Goal: Entertainment & Leisure: Consume media (video, audio)

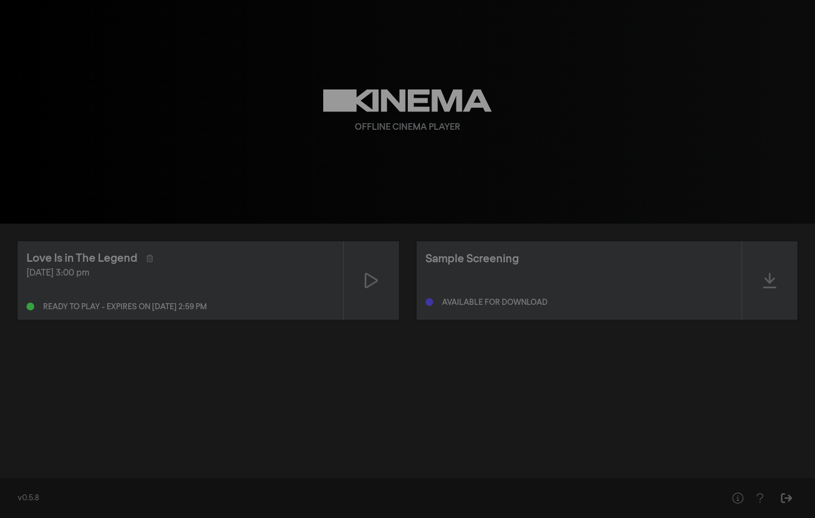
click at [272, 264] on div "Love Is in The Legend" at bounding box center [181, 258] width 308 height 17
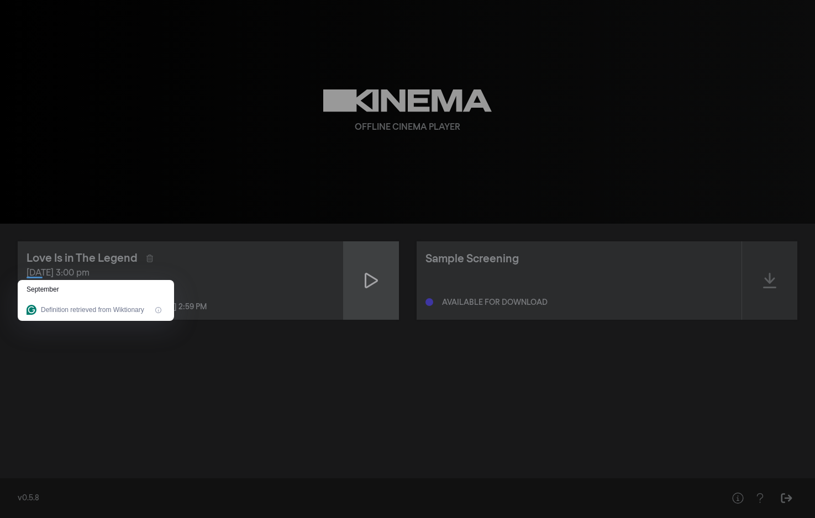
click at [374, 282] on icon at bounding box center [371, 280] width 13 height 15
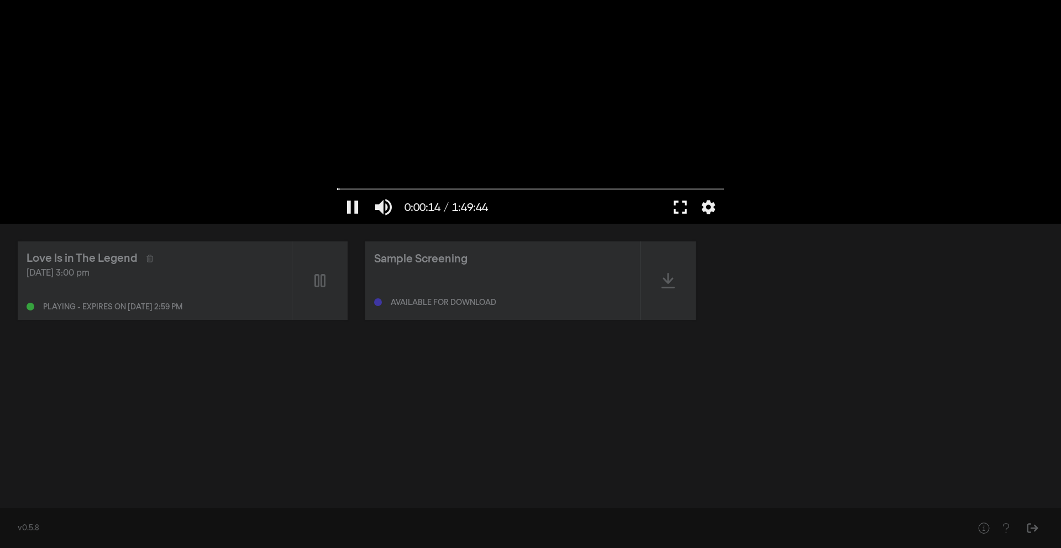
click at [678, 208] on button "fullscreen" at bounding box center [680, 207] width 31 height 33
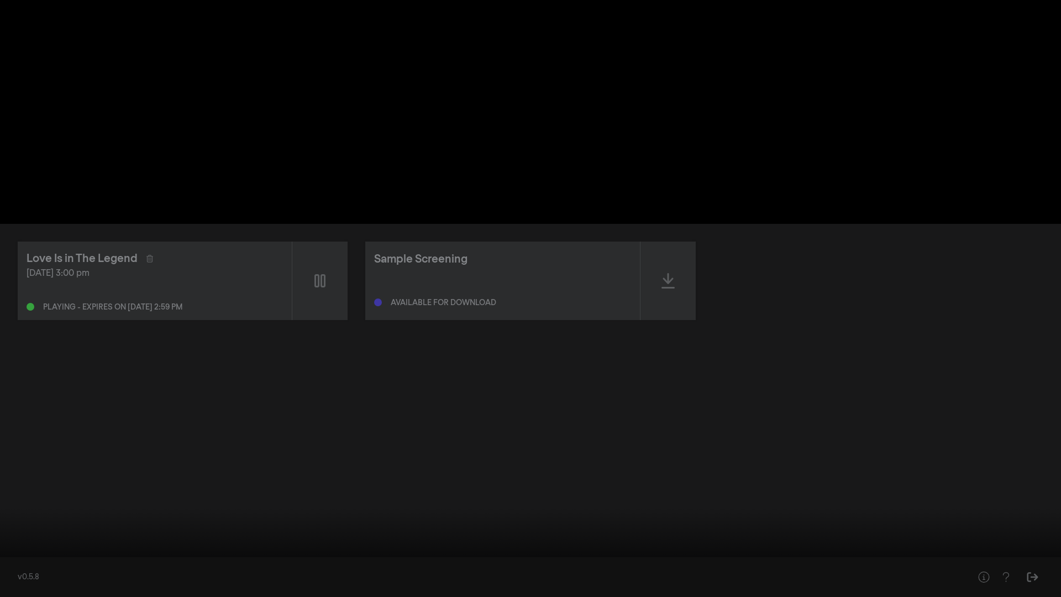
click at [619, 43] on div at bounding box center [530, 298] width 1061 height 597
drag, startPoint x: 11, startPoint y: 563, endPoint x: 2, endPoint y: 557, distance: 10.3
click at [6, 518] on input "Seek" at bounding box center [531, 562] width 1050 height 7
click at [22, 518] on button "play_arrow" at bounding box center [21, 580] width 31 height 33
click at [21, 518] on button "pause" at bounding box center [21, 580] width 31 height 33
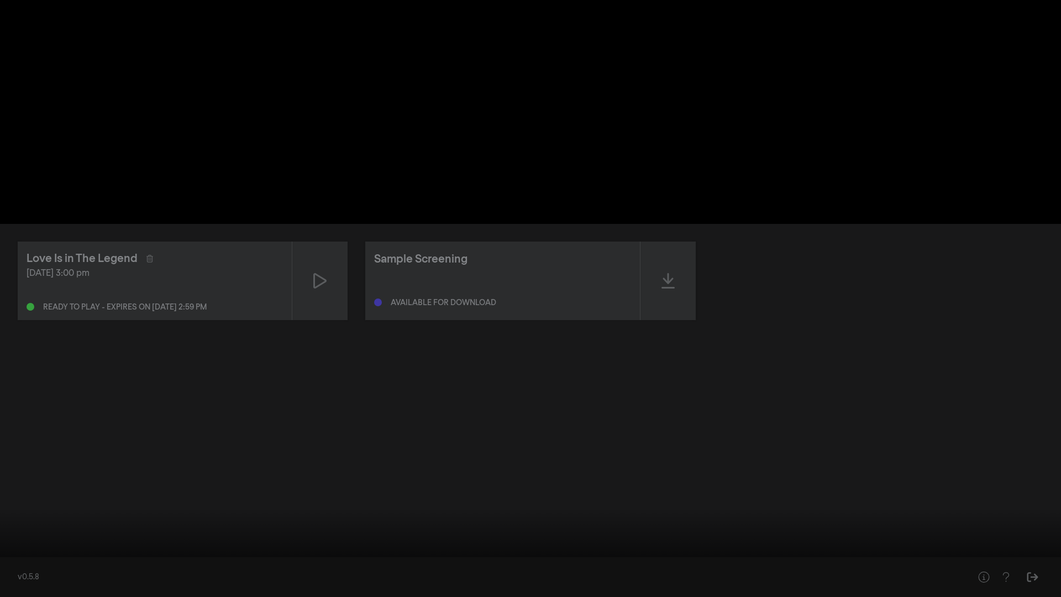
drag, startPoint x: 12, startPoint y: 562, endPoint x: 0, endPoint y: 561, distance: 11.7
click at [6, 518] on input "Seek" at bounding box center [531, 562] width 1050 height 7
drag, startPoint x: 17, startPoint y: 561, endPoint x: 2, endPoint y: 563, distance: 15.6
click at [6, 518] on input "Seek" at bounding box center [531, 562] width 1050 height 7
click at [17, 518] on button "play_arrow" at bounding box center [21, 580] width 31 height 33
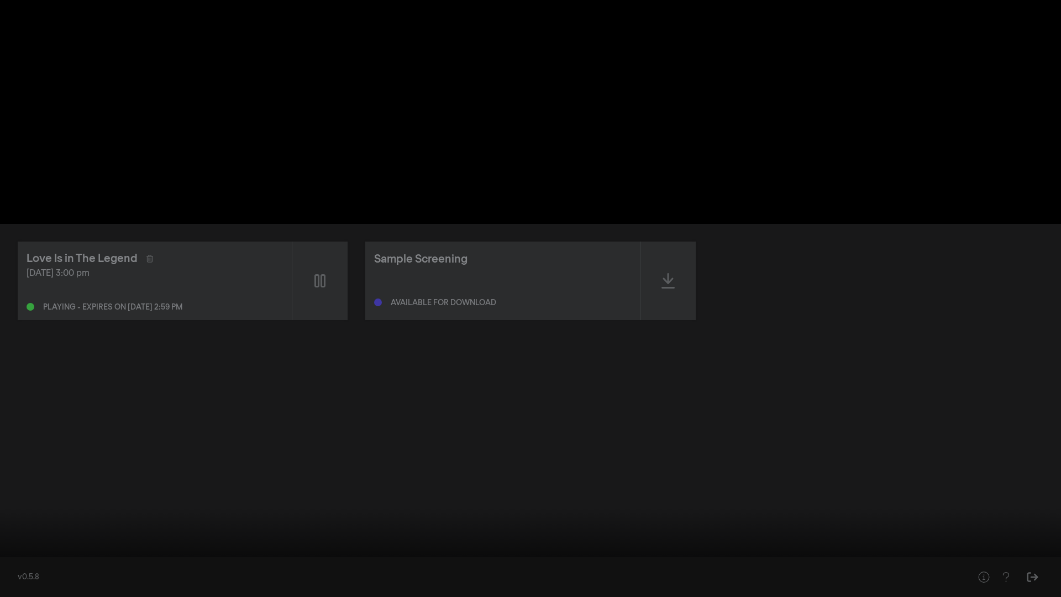
click at [24, 518] on button "pause" at bounding box center [21, 580] width 31 height 33
click at [17, 518] on button "play_arrow" at bounding box center [21, 580] width 31 height 33
drag, startPoint x: 11, startPoint y: 565, endPoint x: 0, endPoint y: 566, distance: 10.6
click at [6, 518] on input "Seek" at bounding box center [531, 562] width 1050 height 7
drag, startPoint x: 17, startPoint y: 562, endPoint x: 1, endPoint y: 558, distance: 16.5
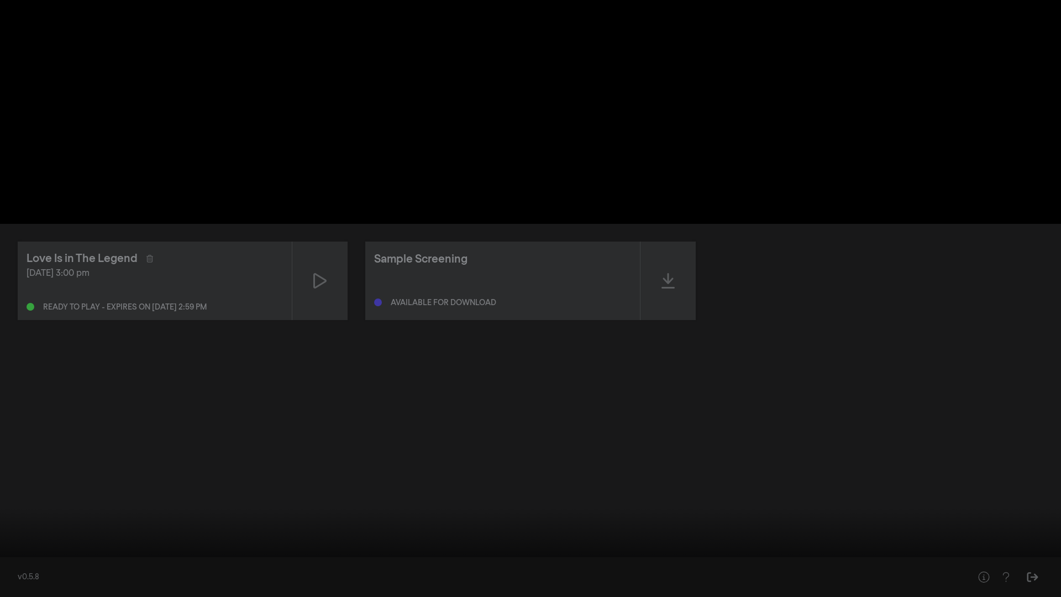
click at [6, 518] on input "Seek" at bounding box center [531, 562] width 1050 height 7
click at [24, 518] on button "pause" at bounding box center [21, 580] width 31 height 33
click at [15, 518] on button "play_arrow" at bounding box center [21, 580] width 31 height 33
click at [15, 518] on button "pause" at bounding box center [21, 580] width 31 height 33
click at [19, 518] on button "play_arrow" at bounding box center [21, 580] width 31 height 33
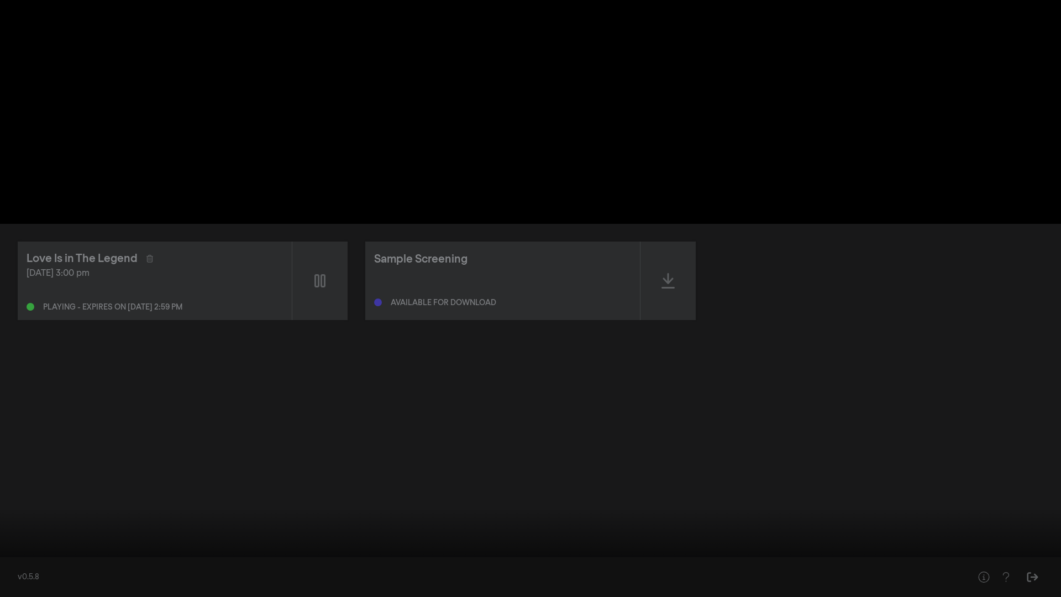
click at [20, 518] on button "pause" at bounding box center [21, 580] width 31 height 33
type input "0"
drag, startPoint x: 16, startPoint y: 563, endPoint x: 1, endPoint y: 562, distance: 15.5
click at [1, 518] on div "pause 0:00:00 / 1:49:44 volume_up fullscreen_exit settings" at bounding box center [530, 578] width 1061 height 38
click at [190, 267] on div at bounding box center [530, 298] width 1061 height 597
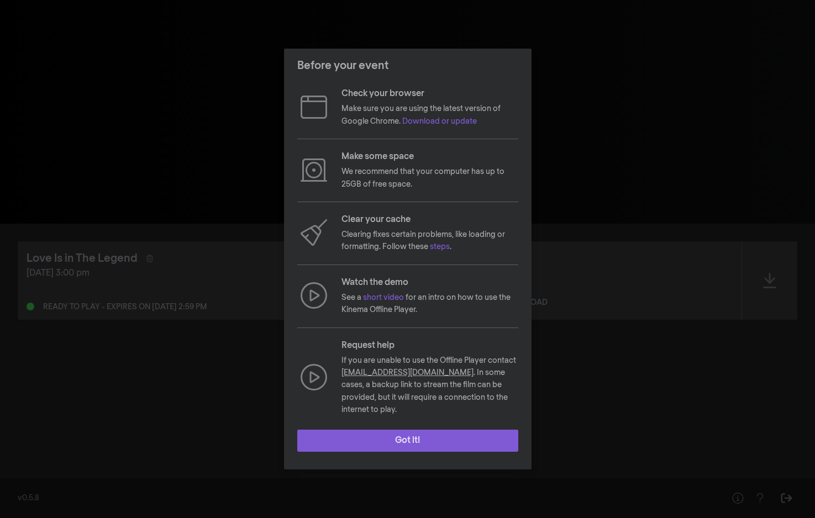
click at [370, 438] on button "Got it!" at bounding box center [407, 441] width 221 height 22
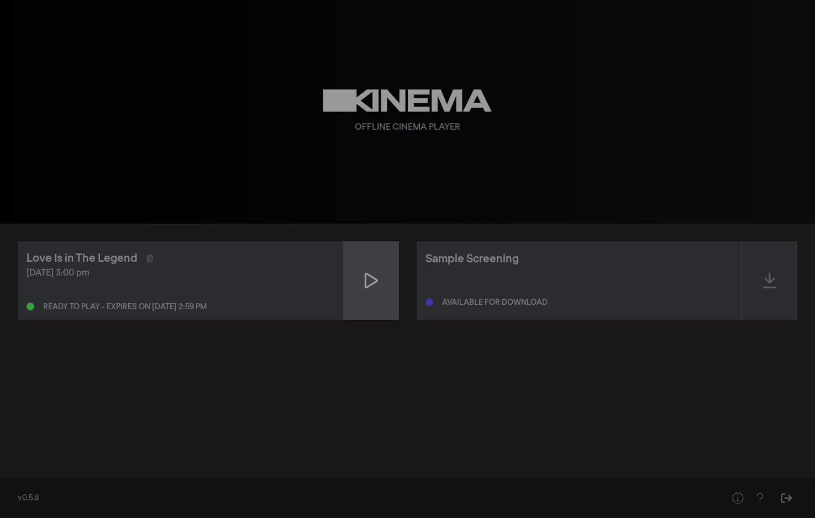
click at [365, 279] on icon at bounding box center [371, 281] width 13 height 18
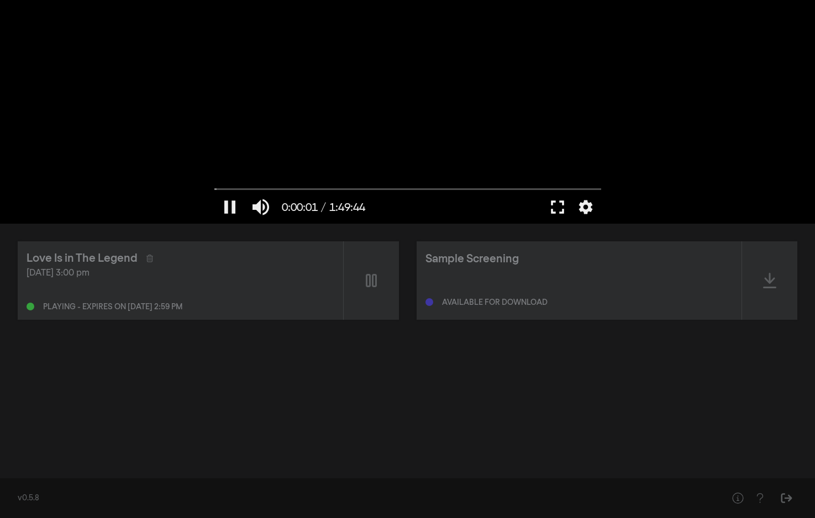
click at [555, 212] on button "fullscreen" at bounding box center [557, 207] width 31 height 33
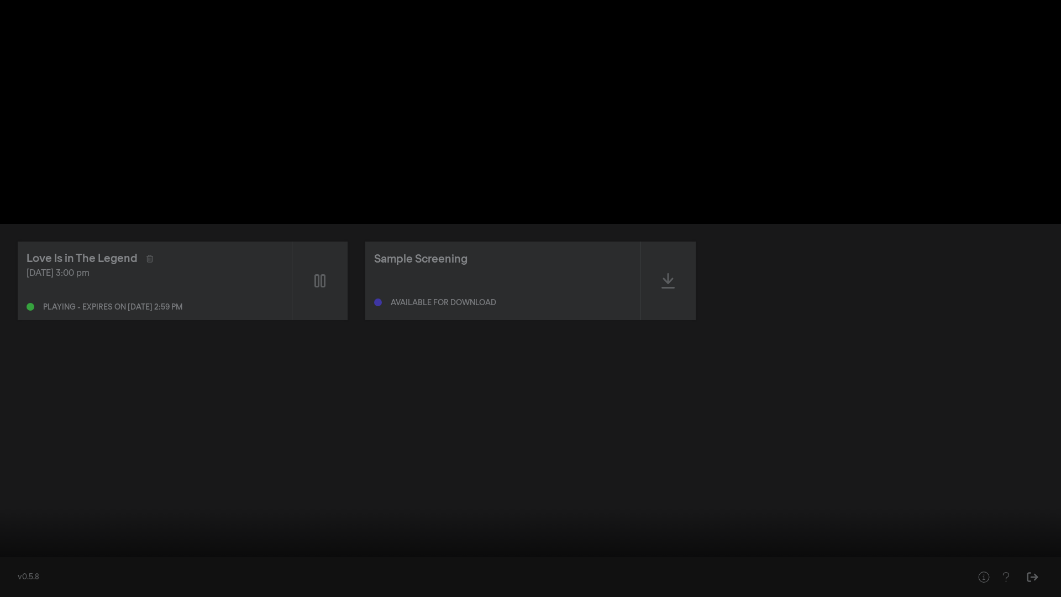
click at [13, 518] on button "pause" at bounding box center [21, 580] width 31 height 33
click at [815, 518] on button "settings" at bounding box center [1039, 580] width 25 height 33
click at [815, 389] on div at bounding box center [530, 298] width 1061 height 597
click at [19, 518] on button "play_arrow" at bounding box center [21, 580] width 31 height 33
click at [241, 345] on div at bounding box center [530, 298] width 1061 height 597
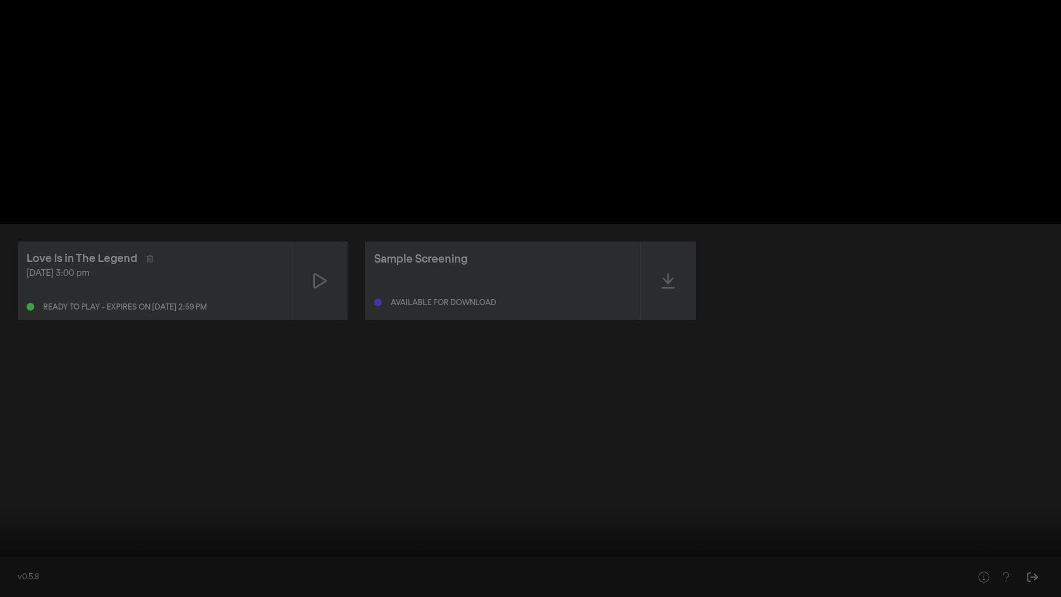
click at [815, 518] on button "settings" at bounding box center [1039, 580] width 25 height 33
click at [815, 491] on label "Captions Off" at bounding box center [986, 496] width 138 height 22
click at [815, 478] on span "English" at bounding box center [952, 476] width 26 height 13
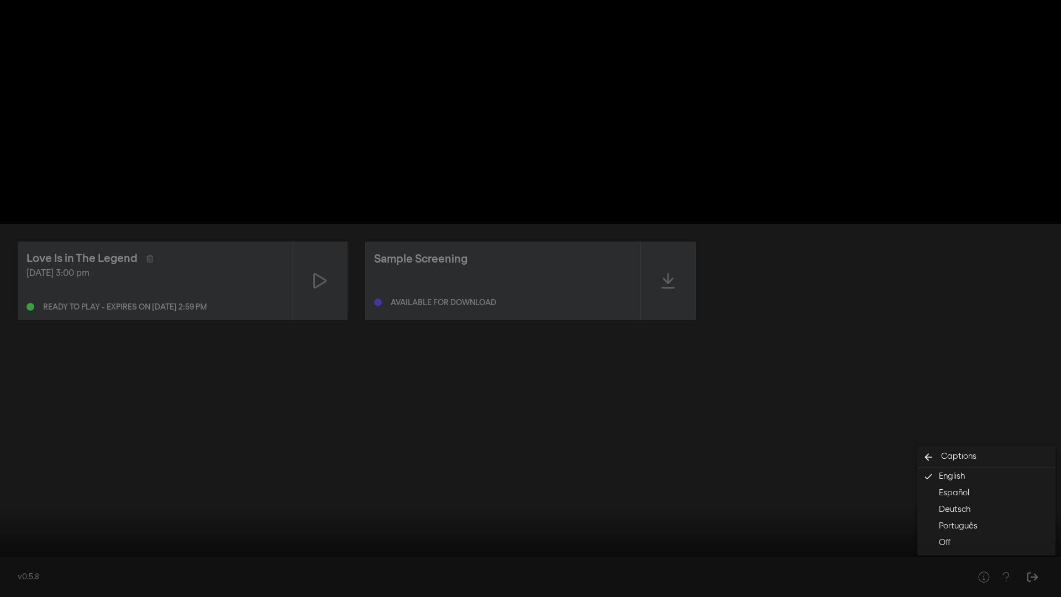
click at [815, 260] on div at bounding box center [530, 298] width 1061 height 597
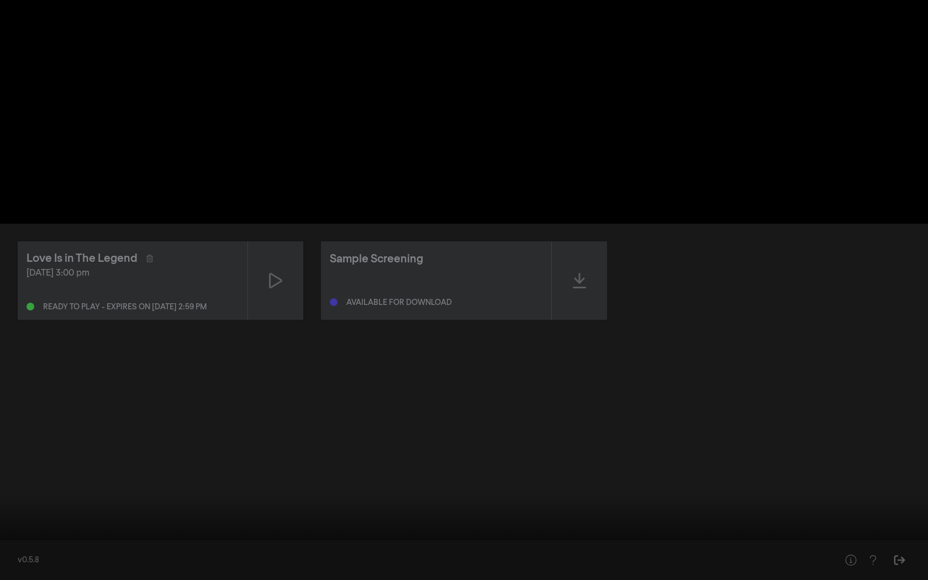
drag, startPoint x: 11, startPoint y: 547, endPoint x: 0, endPoint y: 541, distance: 12.6
click at [6, 518] on input "Seek" at bounding box center [464, 545] width 917 height 7
click at [19, 518] on button "play_arrow" at bounding box center [21, 563] width 31 height 33
click at [19, 518] on button "pause" at bounding box center [21, 563] width 31 height 33
drag, startPoint x: 12, startPoint y: 548, endPoint x: 0, endPoint y: 538, distance: 15.3
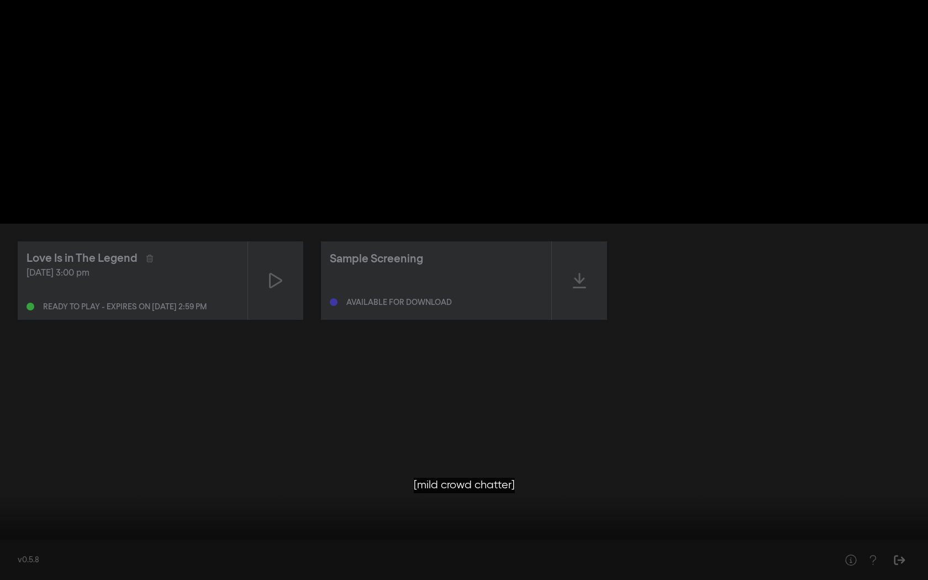
click at [0, 518] on div "pause 0:00:00 / 1:49:44 volume_up fullscreen_exit settings closed_caption Capti…" at bounding box center [464, 290] width 928 height 580
click at [18, 518] on button "pause" at bounding box center [21, 563] width 31 height 33
click at [24, 518] on button "pause" at bounding box center [21, 563] width 31 height 33
click at [22, 518] on button "pause" at bounding box center [21, 563] width 31 height 33
click at [65, 518] on input "Seek" at bounding box center [464, 545] width 917 height 7
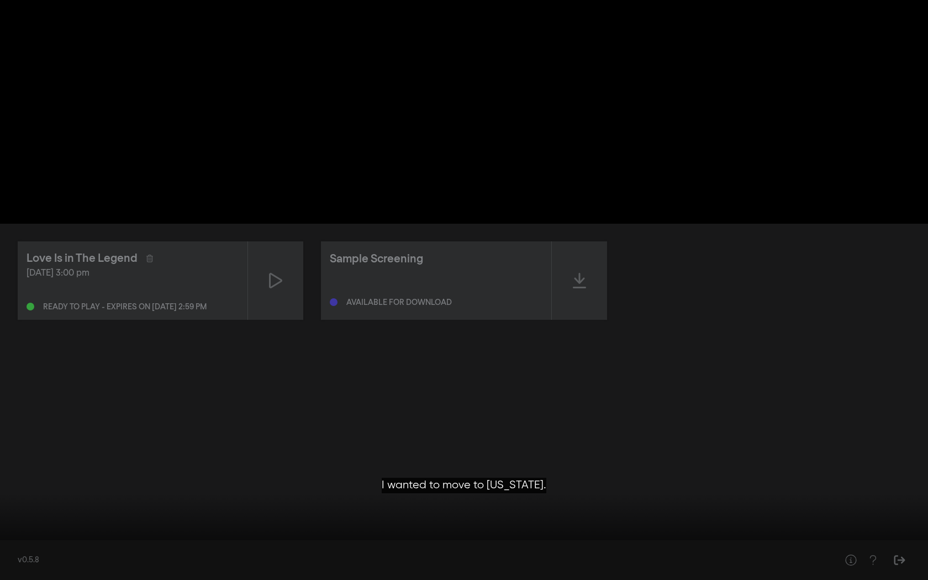
click at [1, 518] on div at bounding box center [464, 290] width 928 height 580
click at [11, 518] on input "Seek" at bounding box center [464, 545] width 917 height 7
drag, startPoint x: 11, startPoint y: 547, endPoint x: 0, endPoint y: 547, distance: 11.1
click at [6, 518] on input "Seek" at bounding box center [464, 545] width 917 height 7
click at [140, 431] on div at bounding box center [464, 290] width 928 height 580
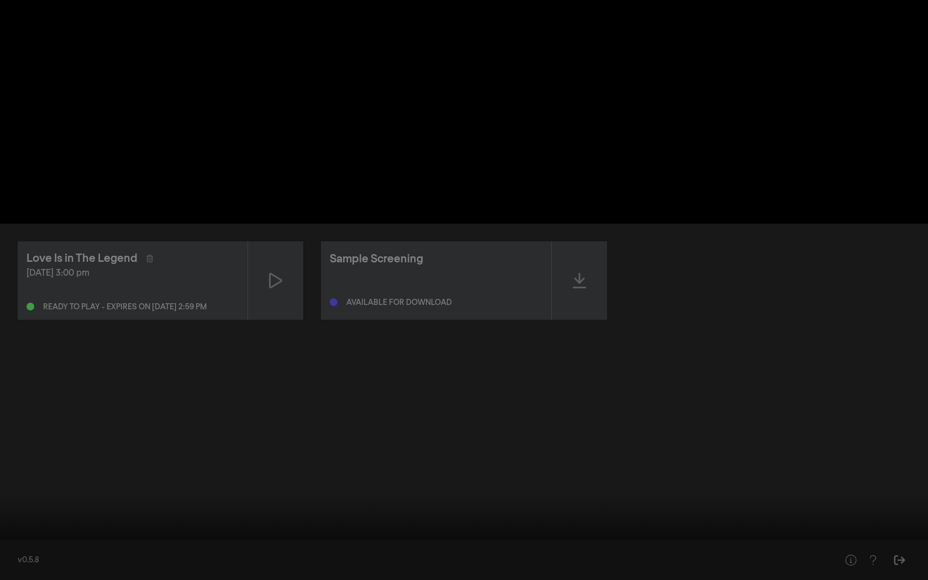
click at [140, 431] on div at bounding box center [464, 290] width 928 height 580
drag, startPoint x: 14, startPoint y: 545, endPoint x: 1, endPoint y: 534, distance: 17.3
click at [1, 518] on div "pause 0:00:00 / 1:49:44 volume_up fullscreen_exit settings closed_caption Capti…" at bounding box center [464, 290] width 928 height 580
click at [18, 518] on button "pause" at bounding box center [21, 563] width 31 height 33
drag, startPoint x: 13, startPoint y: 547, endPoint x: 0, endPoint y: 544, distance: 13.5
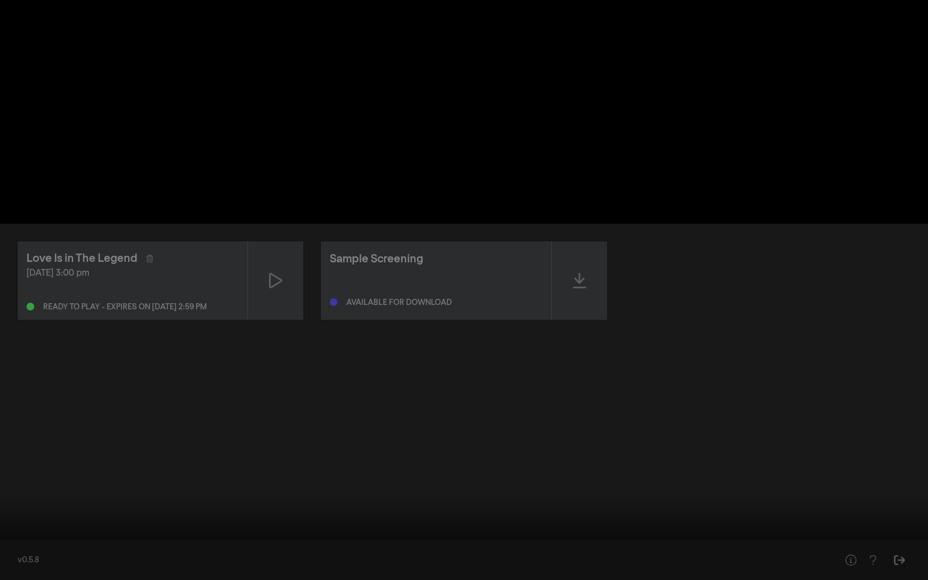
click at [6, 518] on input "Seek" at bounding box center [464, 545] width 917 height 7
drag, startPoint x: 13, startPoint y: 548, endPoint x: 0, endPoint y: 538, distance: 16.1
click at [0, 518] on div "pause 0:00:00 / 1:49:44 volume_up fullscreen_exit settings closed_caption Capti…" at bounding box center [464, 290] width 928 height 580
click at [21, 518] on button "pause" at bounding box center [21, 563] width 31 height 33
click at [815, 518] on button "settings" at bounding box center [907, 563] width 25 height 33
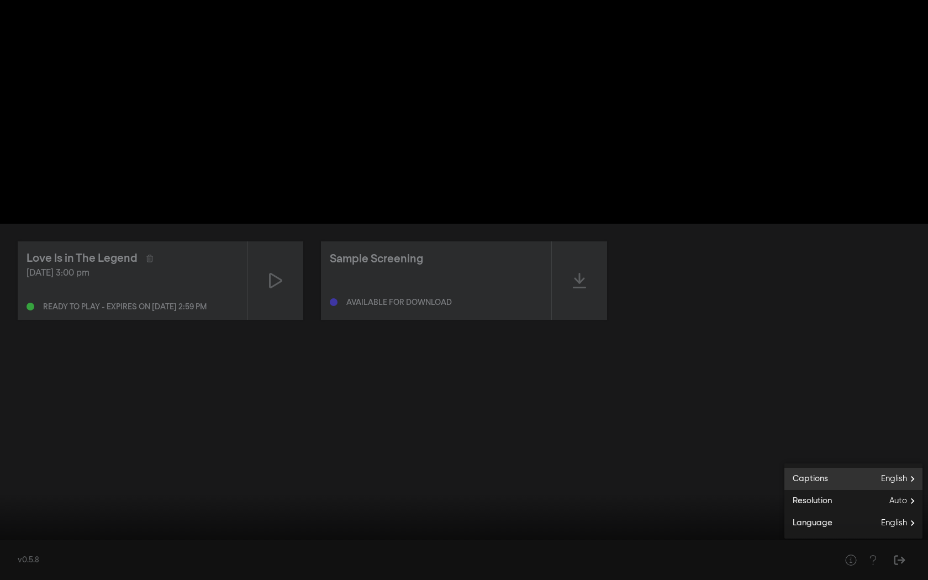
click at [815, 481] on label "Captions English" at bounding box center [854, 479] width 138 height 22
click at [717, 478] on div at bounding box center [464, 290] width 928 height 580
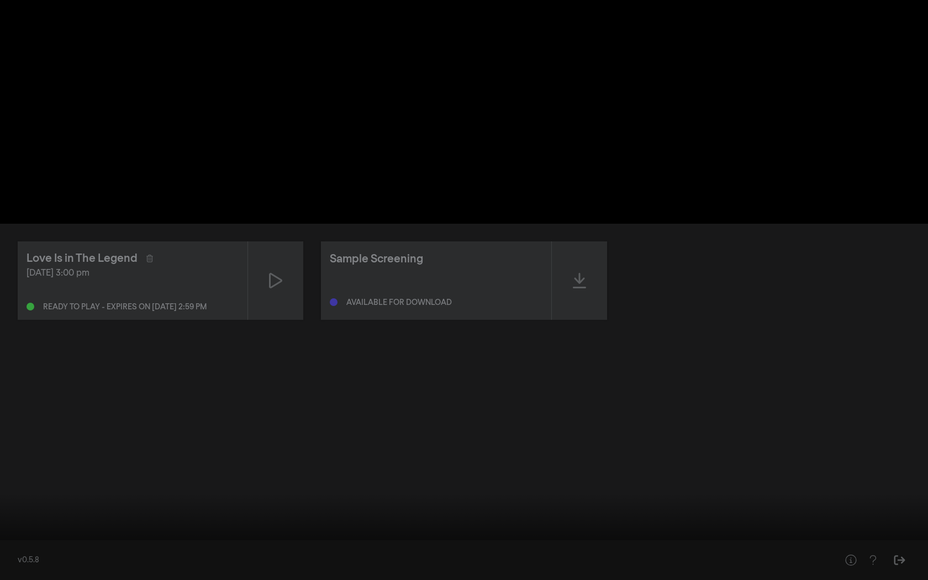
click at [22, 518] on button "pause" at bounding box center [21, 563] width 31 height 33
drag, startPoint x: 15, startPoint y: 547, endPoint x: 1, endPoint y: 544, distance: 15.2
click at [1, 518] on div "pause 0:00:00 / 1:49:44 volume_up fullscreen_exit settings" at bounding box center [464, 561] width 928 height 38
drag, startPoint x: 14, startPoint y: 544, endPoint x: 0, endPoint y: 541, distance: 14.3
click at [6, 518] on input "Seek" at bounding box center [464, 545] width 917 height 7
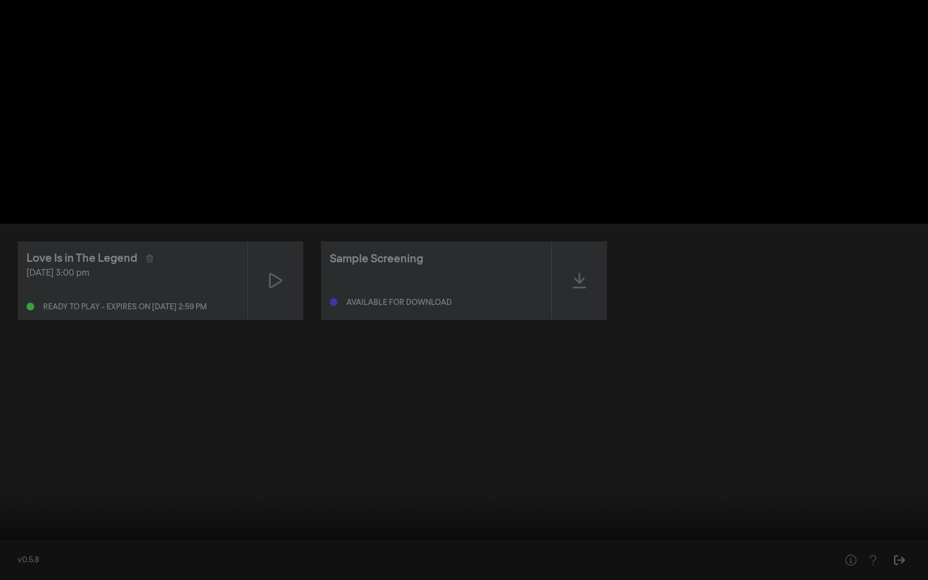
click at [17, 518] on button "play_arrow" at bounding box center [21, 563] width 31 height 33
type input "8.469494"
click at [425, 431] on div at bounding box center [464, 290] width 928 height 580
click at [20, 518] on button "play_arrow" at bounding box center [21, 563] width 31 height 33
click at [24, 518] on button "pause" at bounding box center [21, 563] width 31 height 33
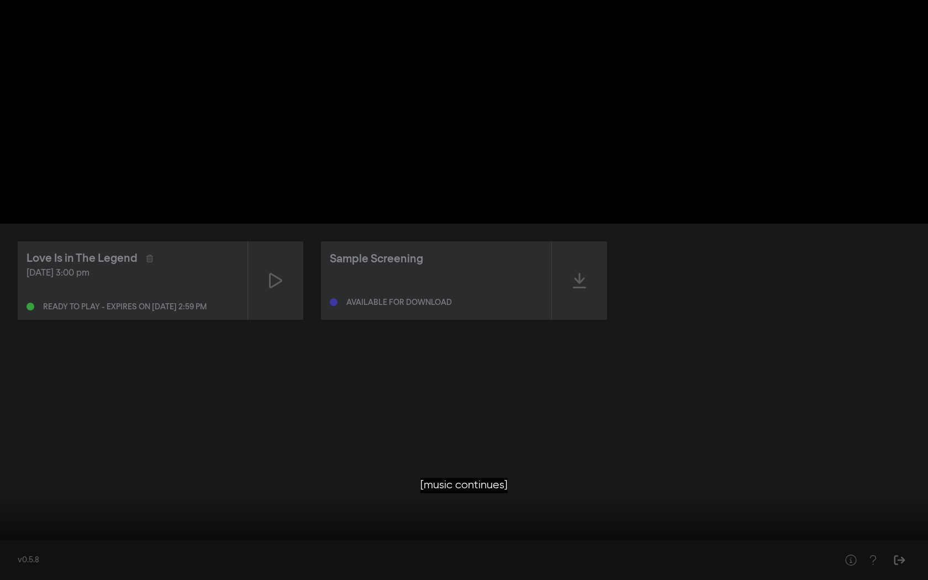
click at [24, 518] on button "play_arrow" at bounding box center [21, 563] width 31 height 33
click at [16, 518] on button "pause" at bounding box center [21, 563] width 31 height 33
click at [16, 518] on button "play_arrow" at bounding box center [21, 563] width 31 height 33
type input "674.426442"
